Goal: Find contact information: Find contact information

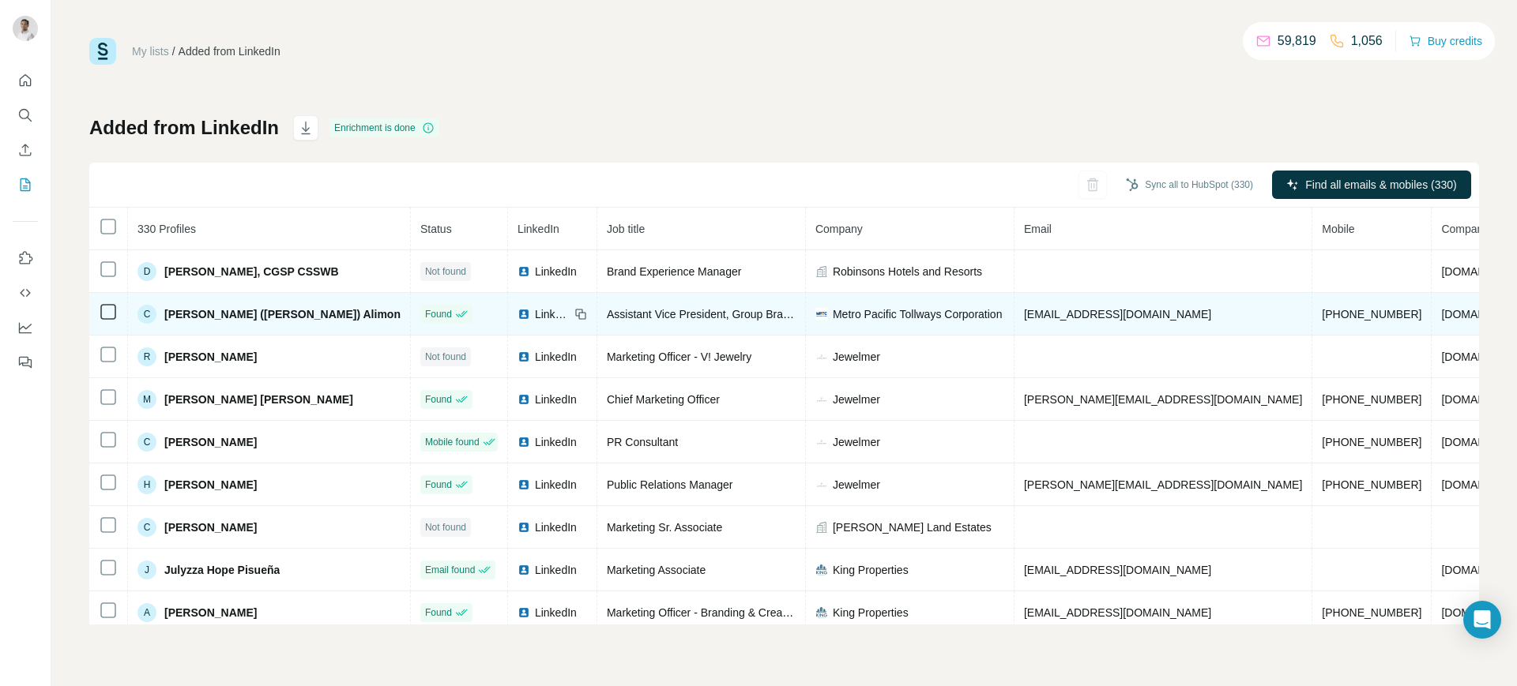
click at [1024, 311] on span "[EMAIL_ADDRESS][DOMAIN_NAME]" at bounding box center [1117, 314] width 187 height 13
copy span "[EMAIL_ADDRESS][DOMAIN_NAME]"
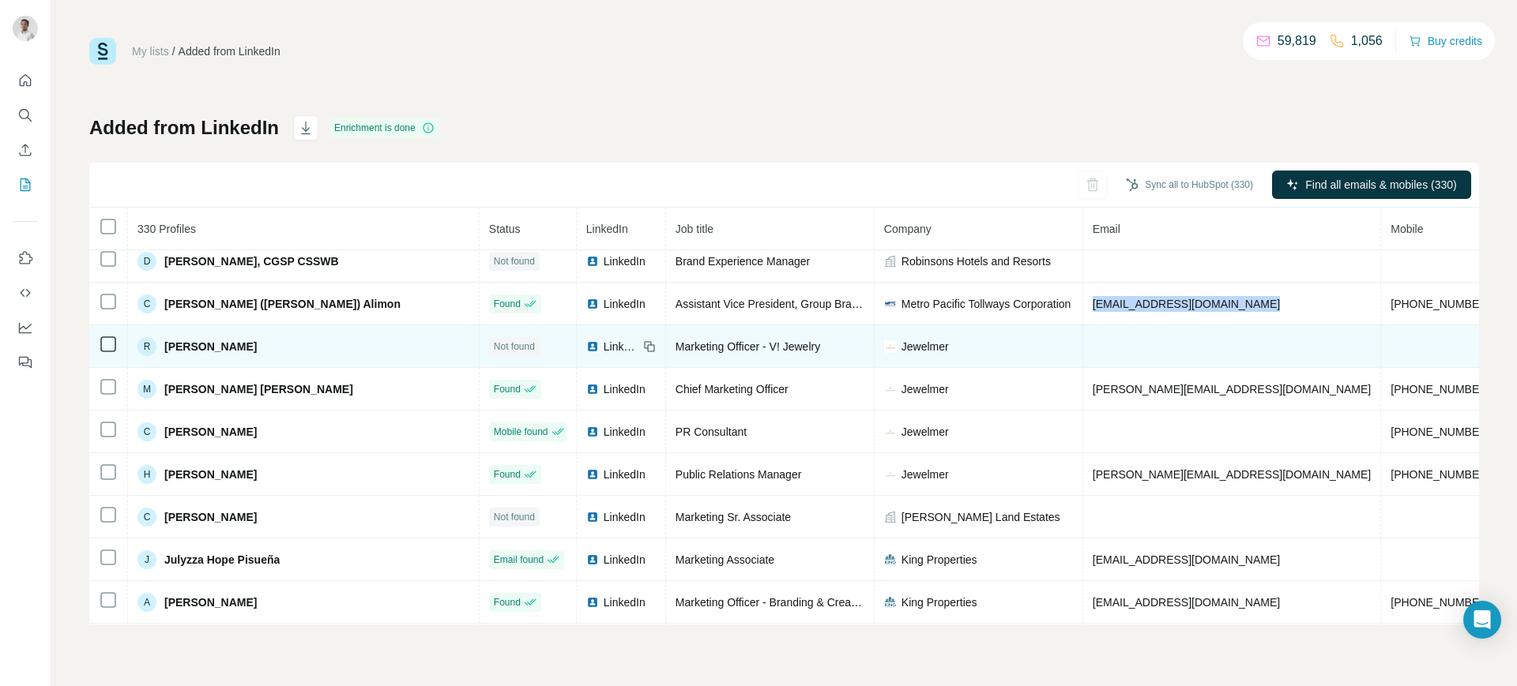
scroll to position [9, 0]
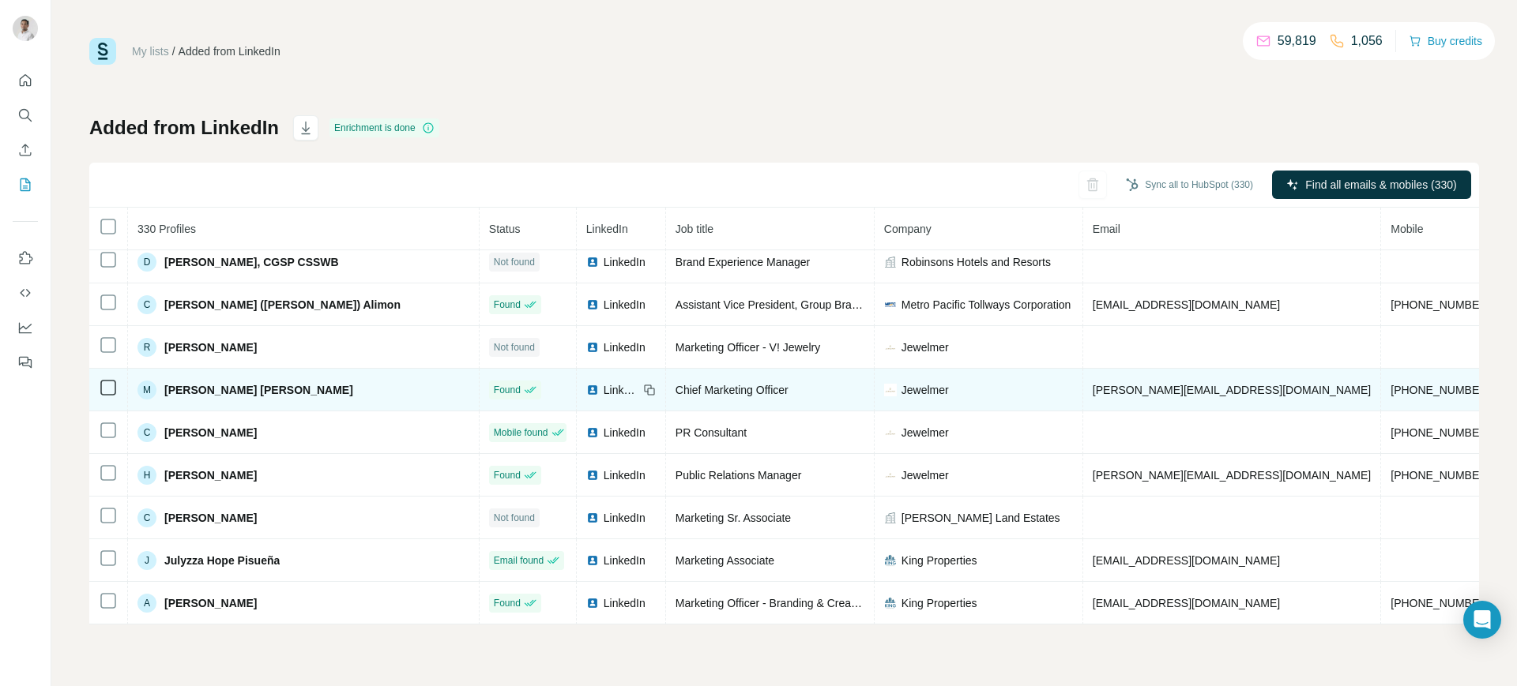
click at [1092, 389] on span "[PERSON_NAME][EMAIL_ADDRESS][DOMAIN_NAME]" at bounding box center [1231, 390] width 278 height 13
copy span "[PERSON_NAME][EMAIL_ADDRESS][DOMAIN_NAME]"
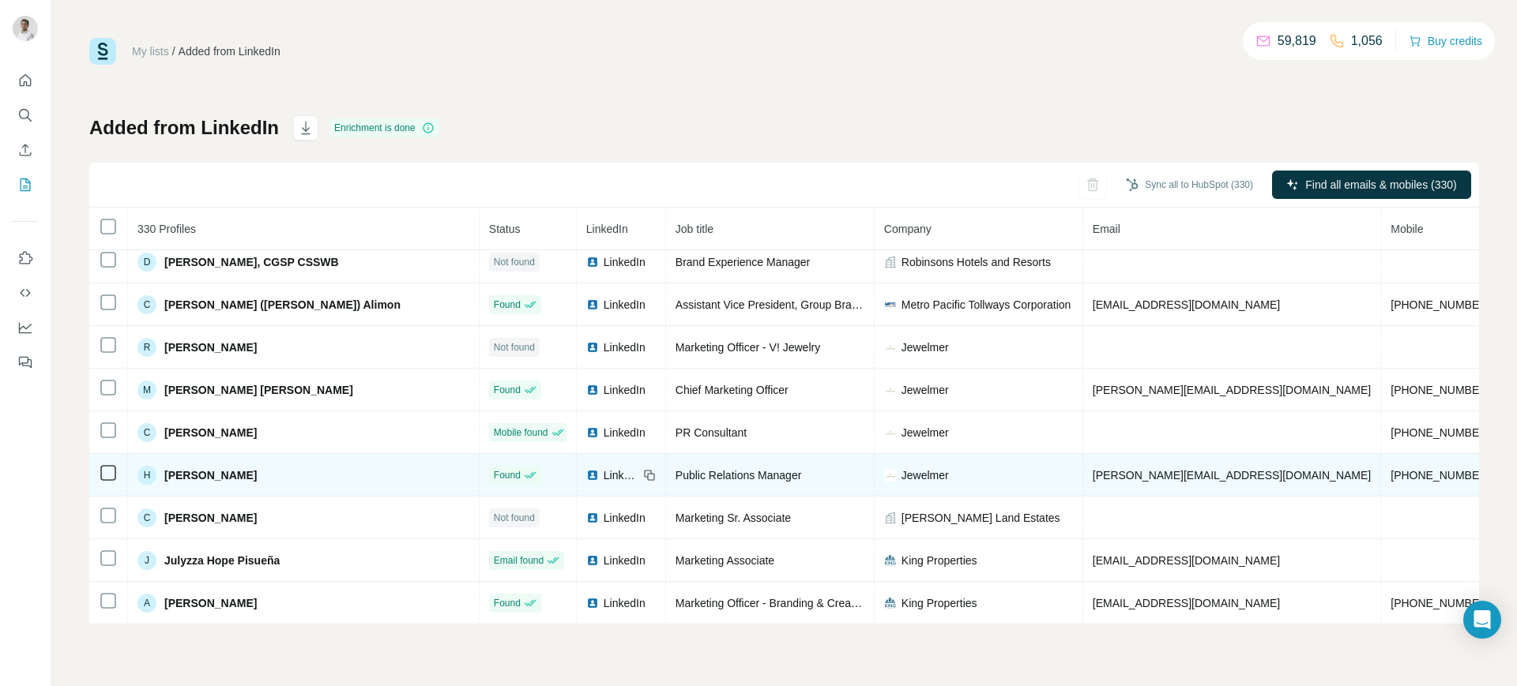
click at [1092, 469] on span "[PERSON_NAME][EMAIL_ADDRESS][DOMAIN_NAME]" at bounding box center [1231, 475] width 278 height 13
copy span "[PERSON_NAME][EMAIL_ADDRESS][DOMAIN_NAME]"
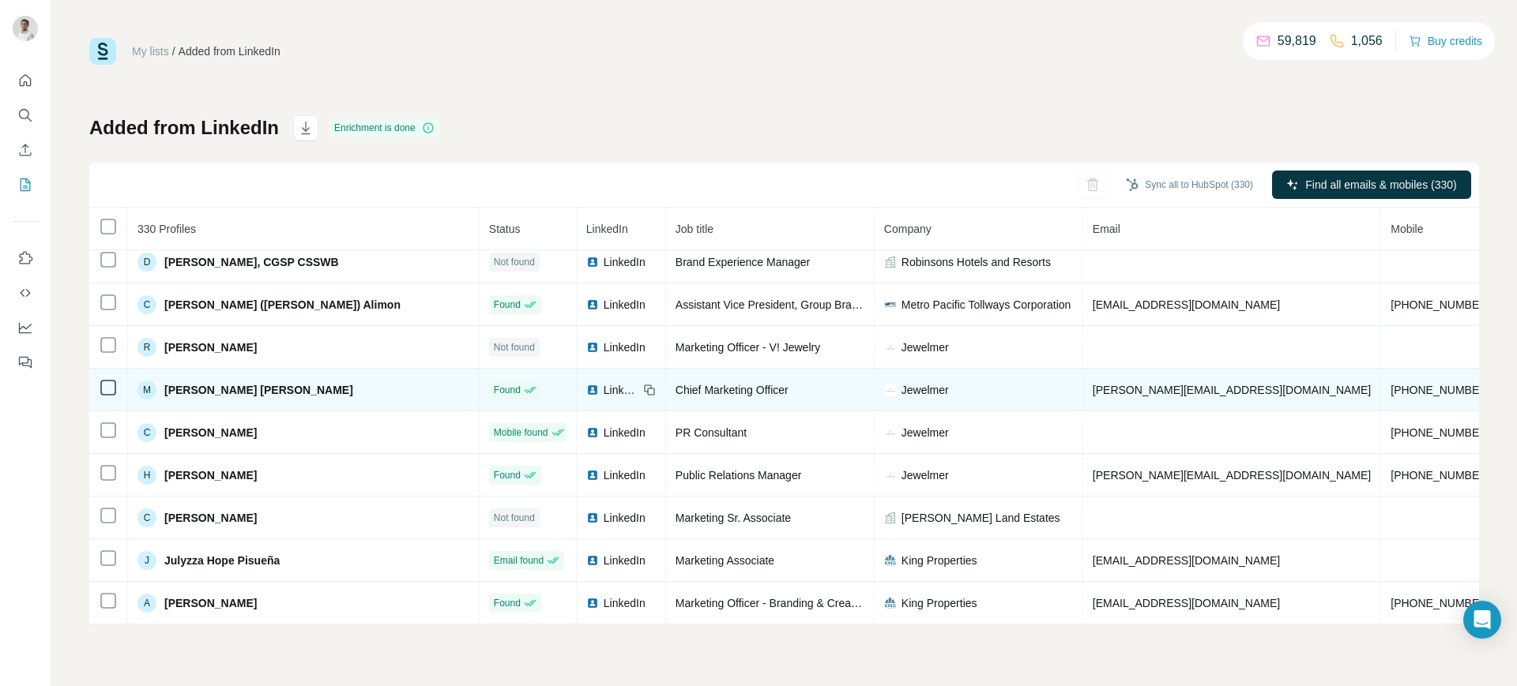
click at [1092, 389] on span "[PERSON_NAME][EMAIL_ADDRESS][DOMAIN_NAME]" at bounding box center [1231, 390] width 278 height 13
copy span "[PERSON_NAME][EMAIL_ADDRESS][DOMAIN_NAME]"
